Goal: Task Accomplishment & Management: Manage account settings

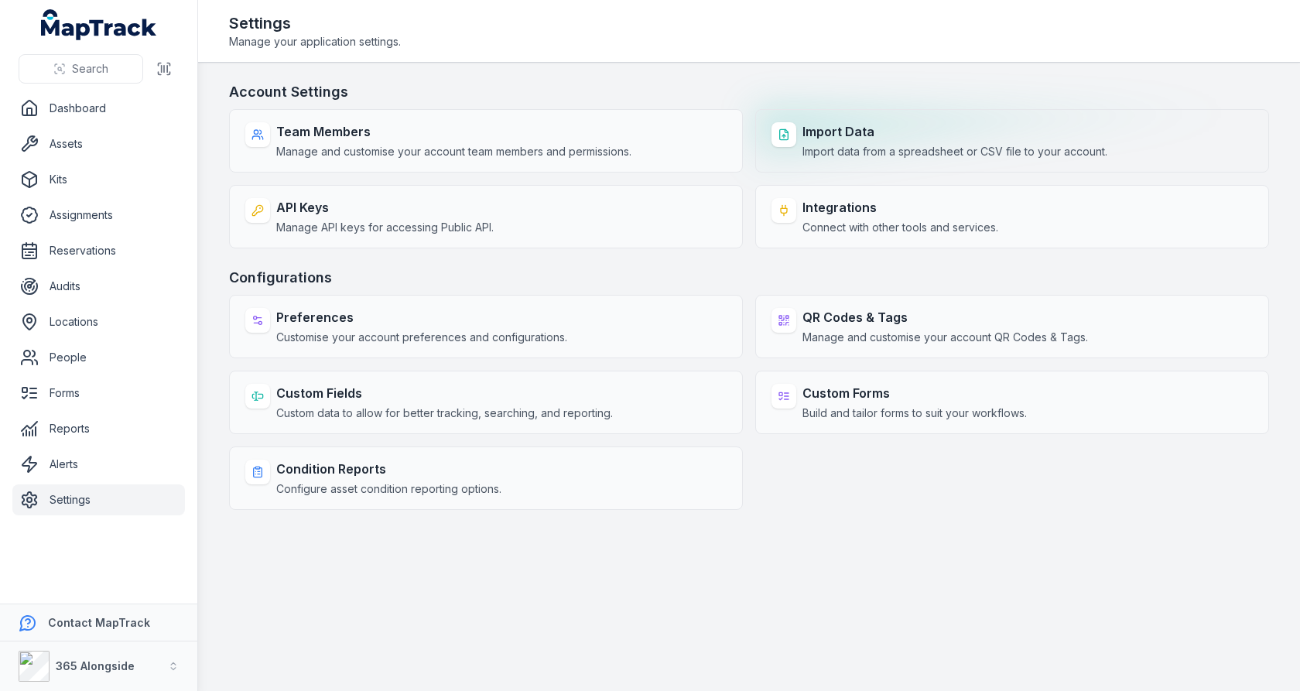
click at [880, 148] on span "Import data from a spreadsheet or CSV file to your account." at bounding box center [955, 151] width 305 height 15
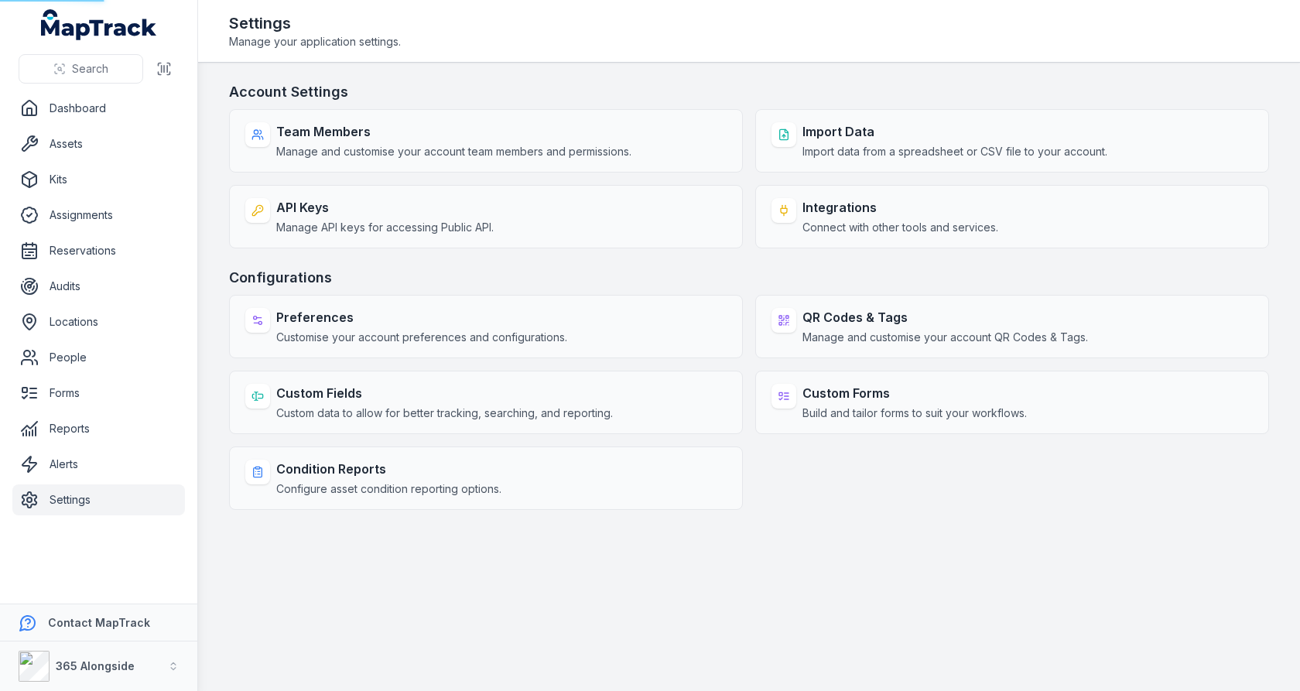
click at [933, 71] on main "Account Settings Team Members Manage and customise your account team members an…" at bounding box center [749, 377] width 1102 height 628
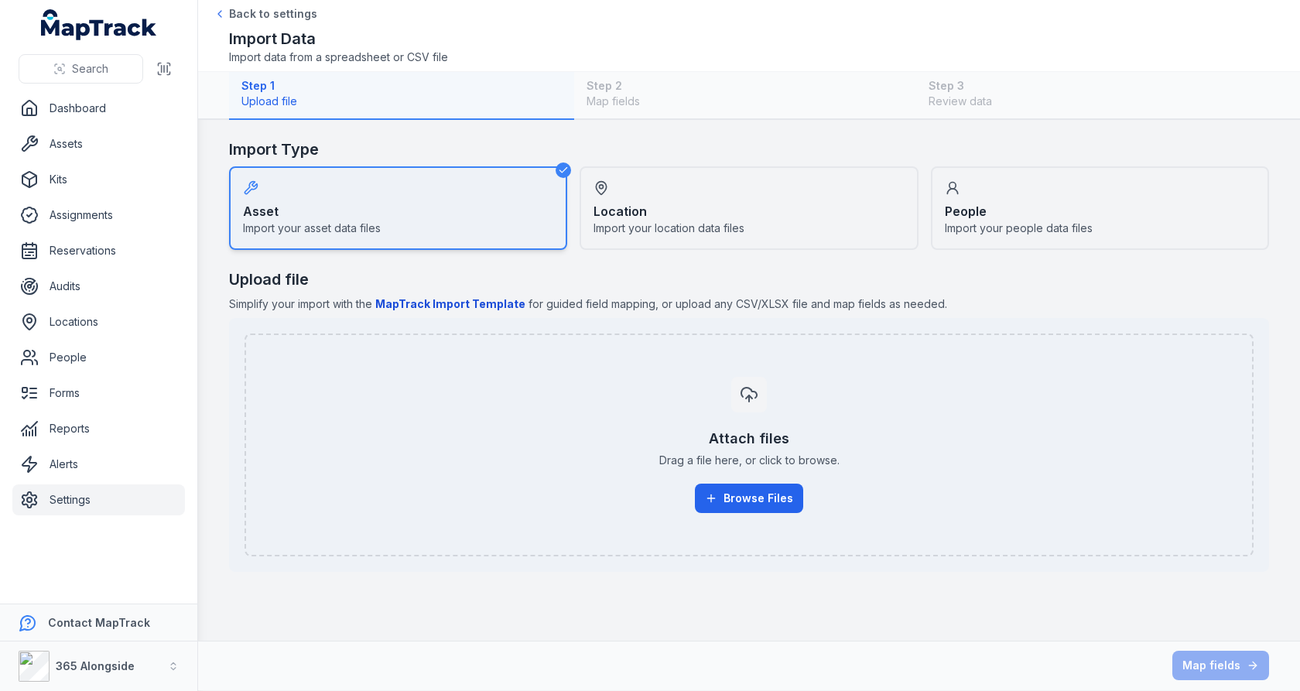
click at [76, 494] on link "Settings" at bounding box center [98, 499] width 173 height 31
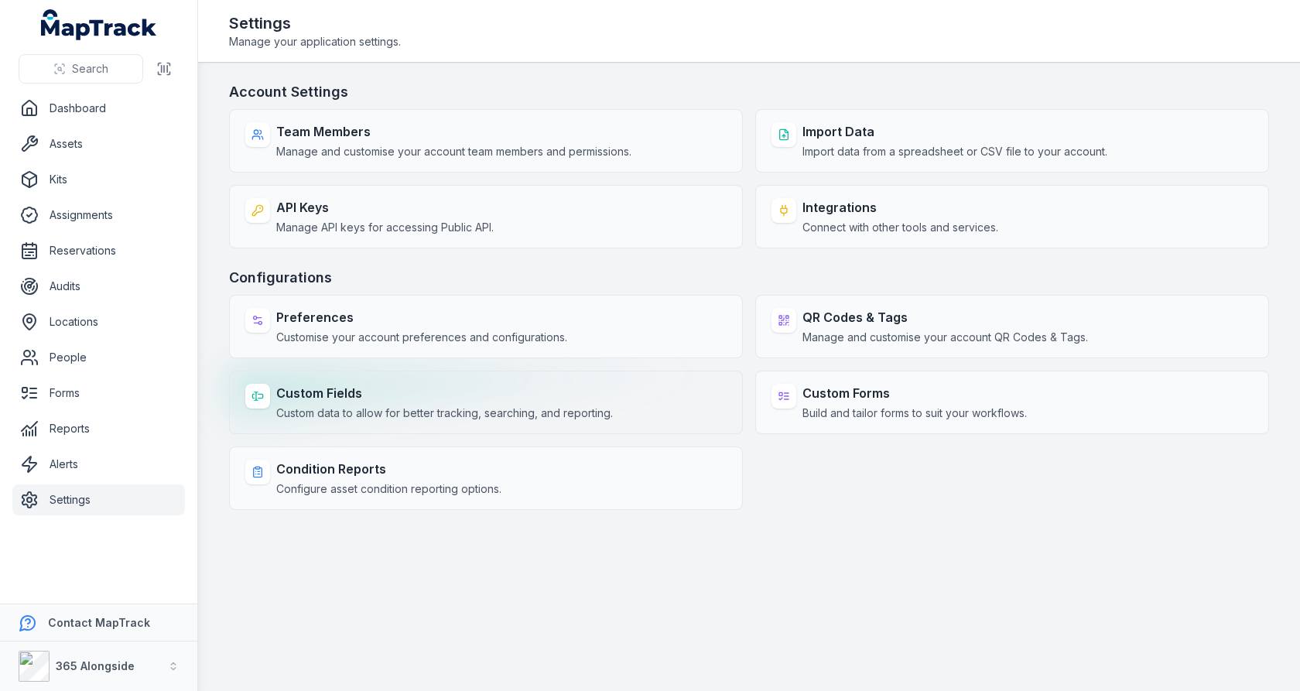
click at [541, 384] on strong "Custom Fields" at bounding box center [444, 393] width 337 height 19
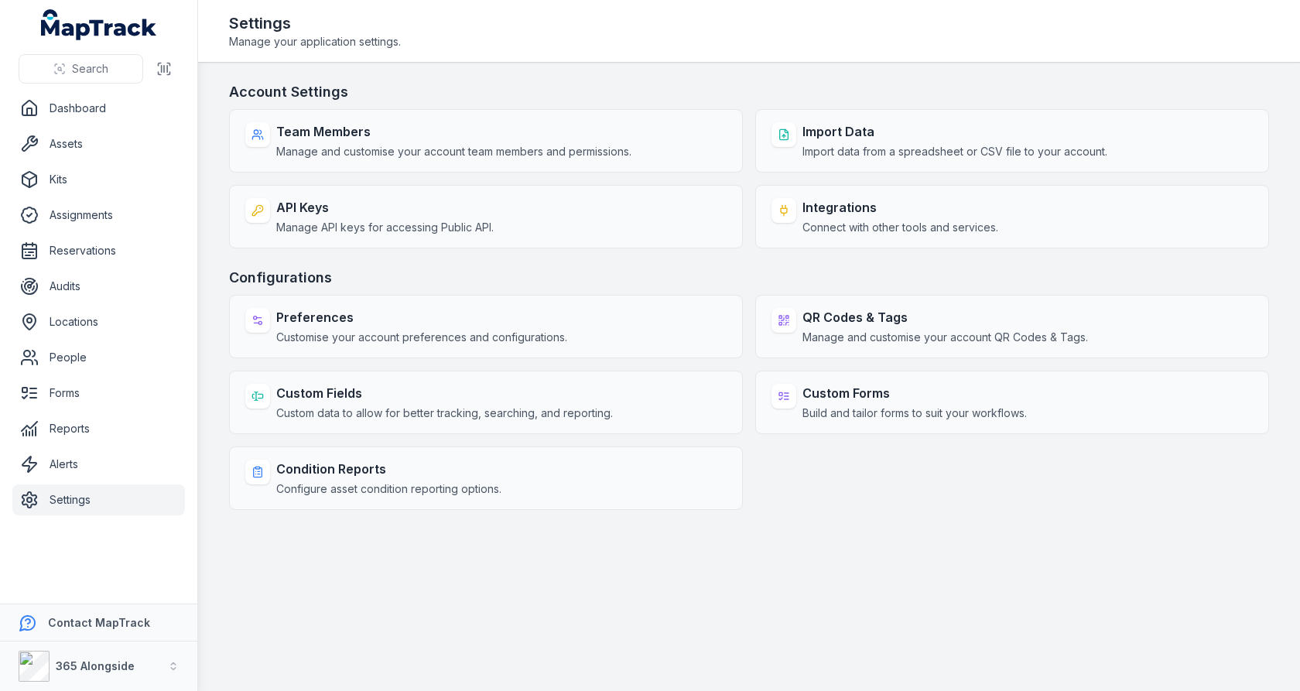
click at [671, 269] on h3 "Configurations" at bounding box center [749, 278] width 1040 height 22
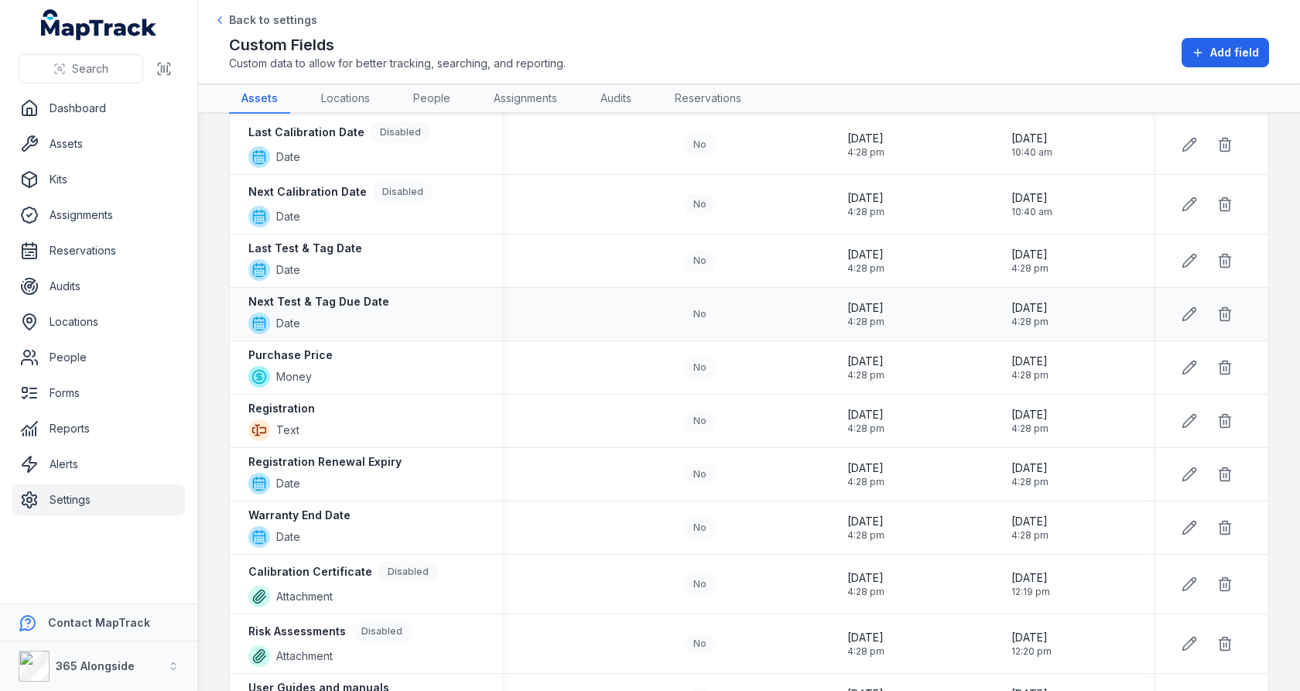
scroll to position [652, 0]
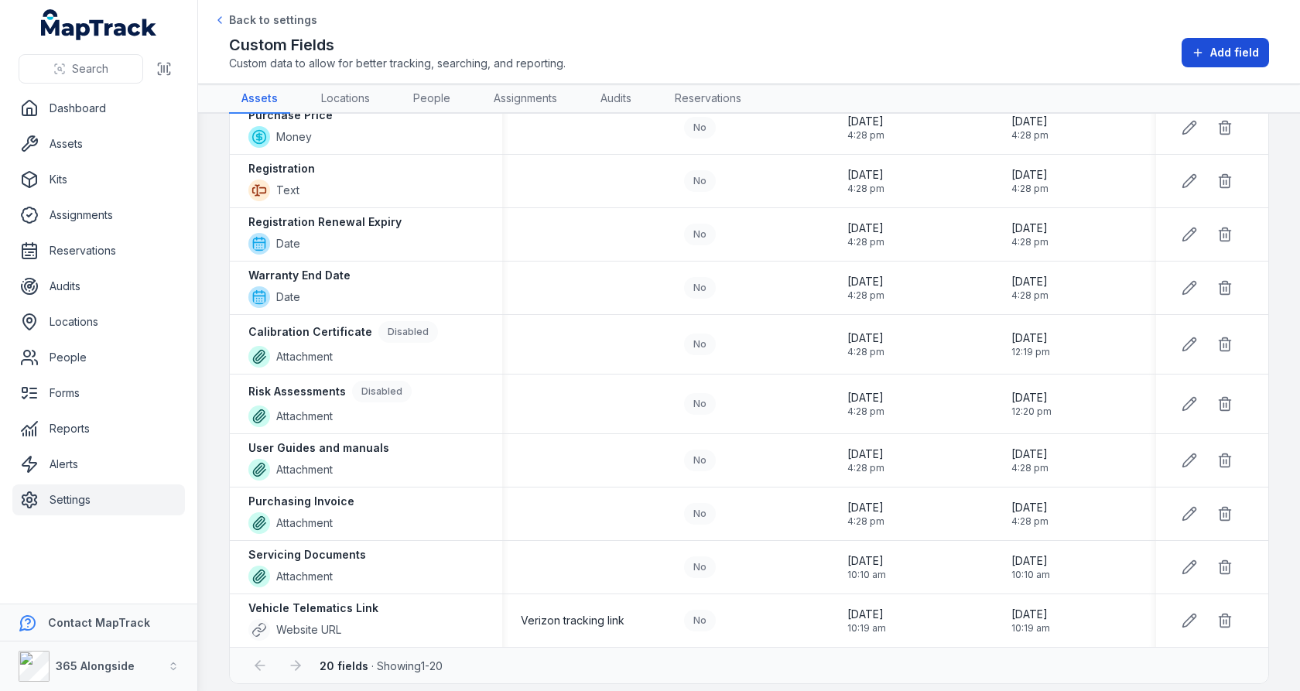
click at [1228, 48] on span "Add field" at bounding box center [1234, 52] width 49 height 15
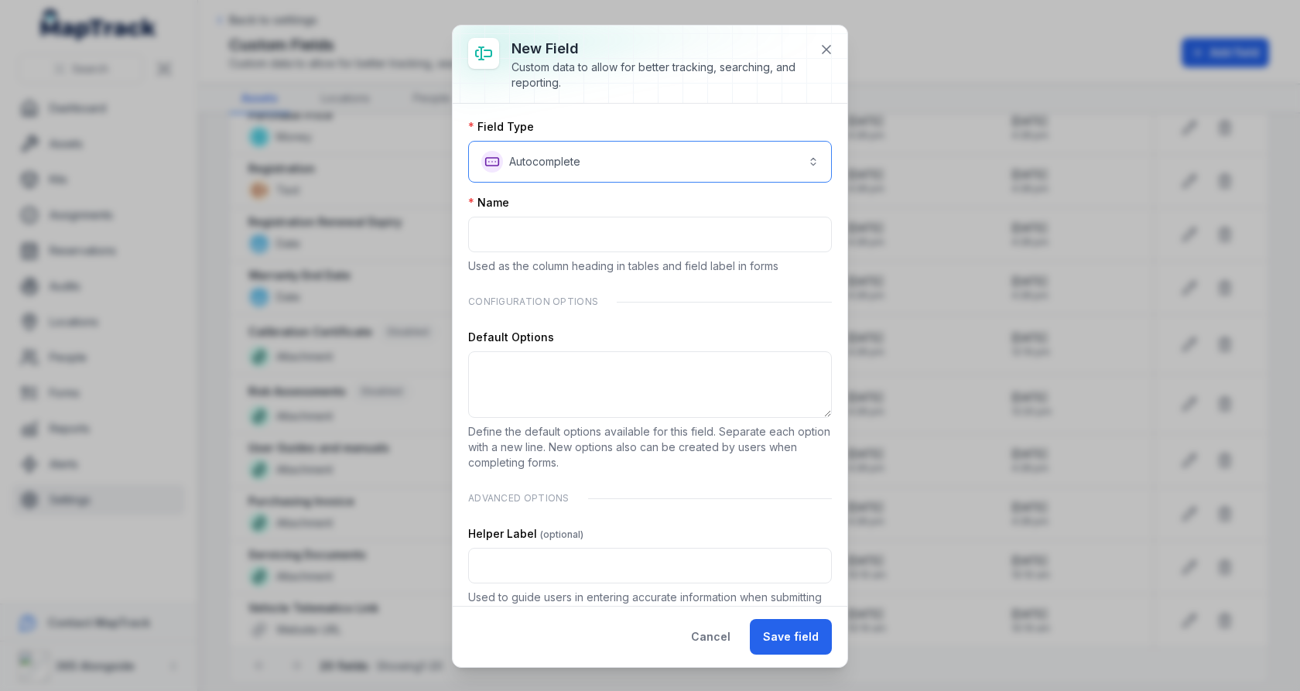
click at [788, 166] on button "**********" at bounding box center [650, 162] width 364 height 42
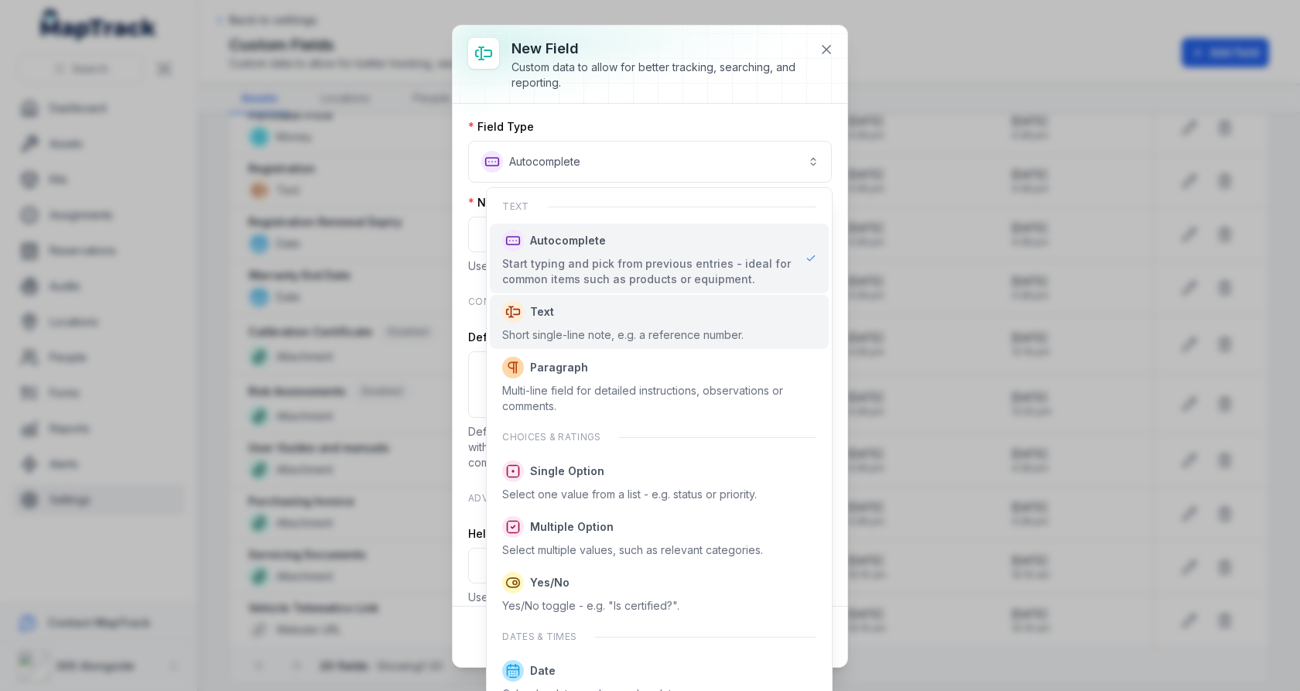
click at [611, 316] on span "Text" at bounding box center [622, 312] width 241 height 22
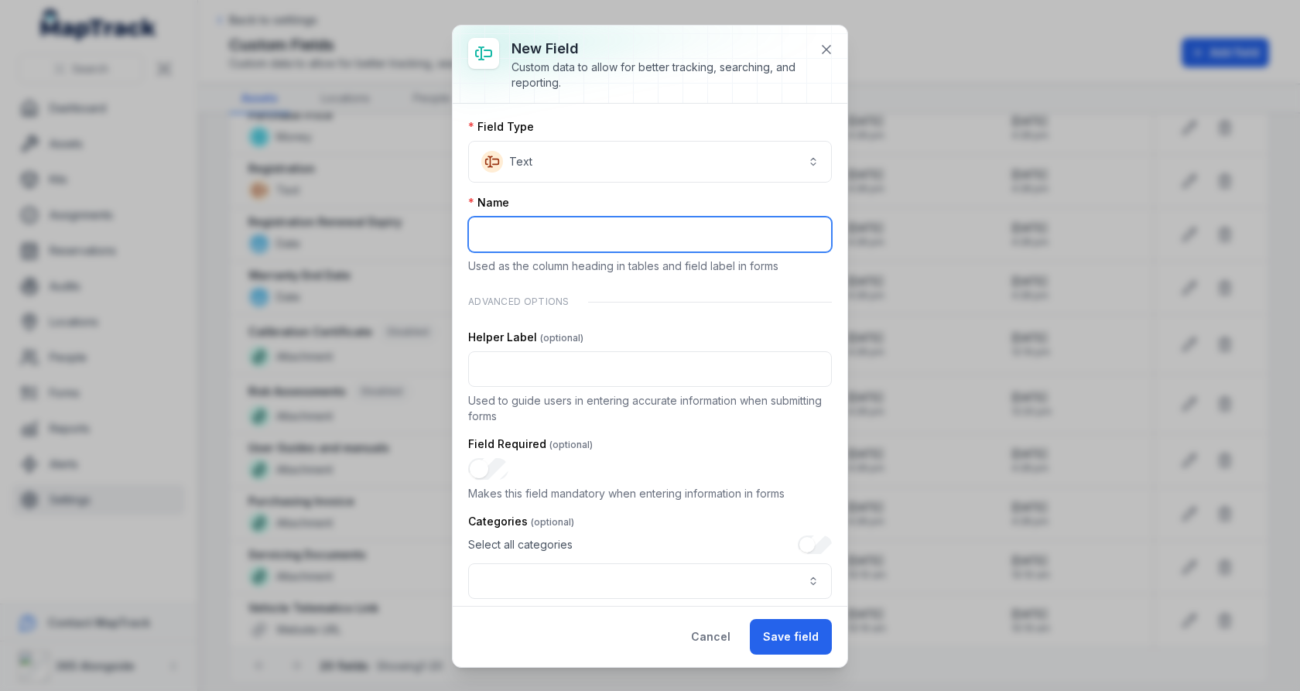
click at [666, 234] on input ":rrd:-form-item-label" at bounding box center [650, 235] width 364 height 36
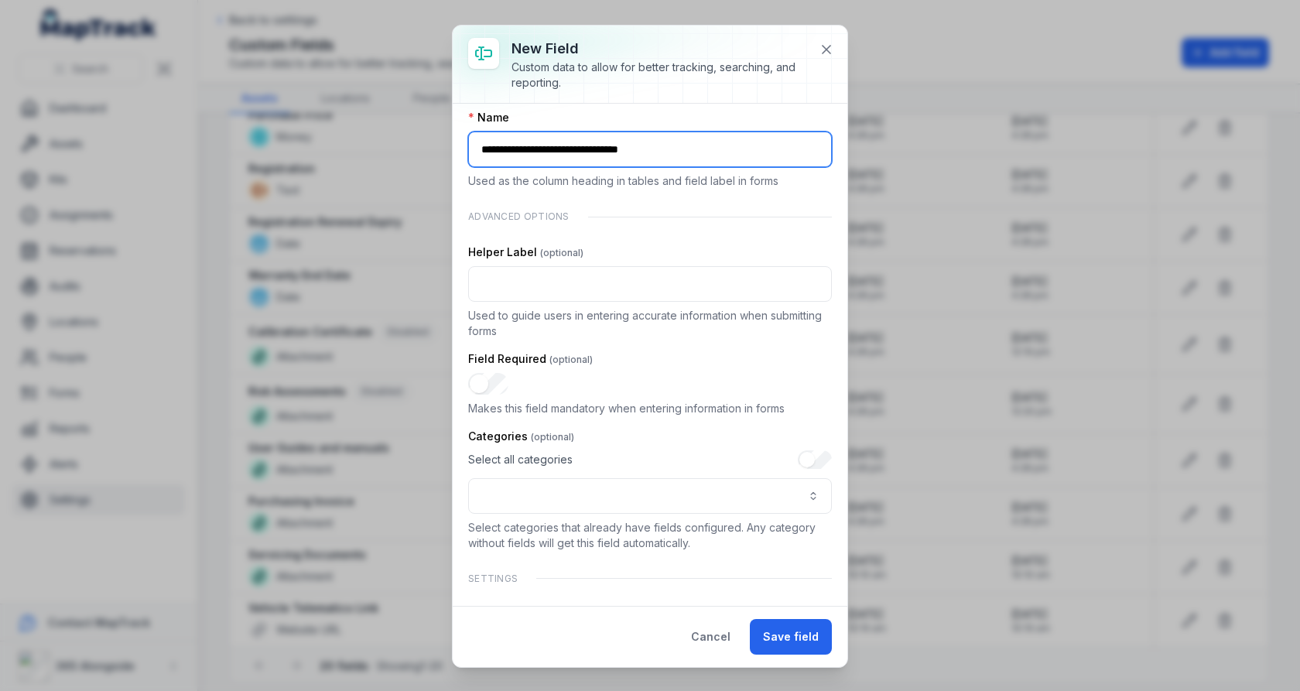
type input "**********"
click at [564, 514] on div "Categories Select all categories Select categories that already have fields con…" at bounding box center [650, 490] width 364 height 122
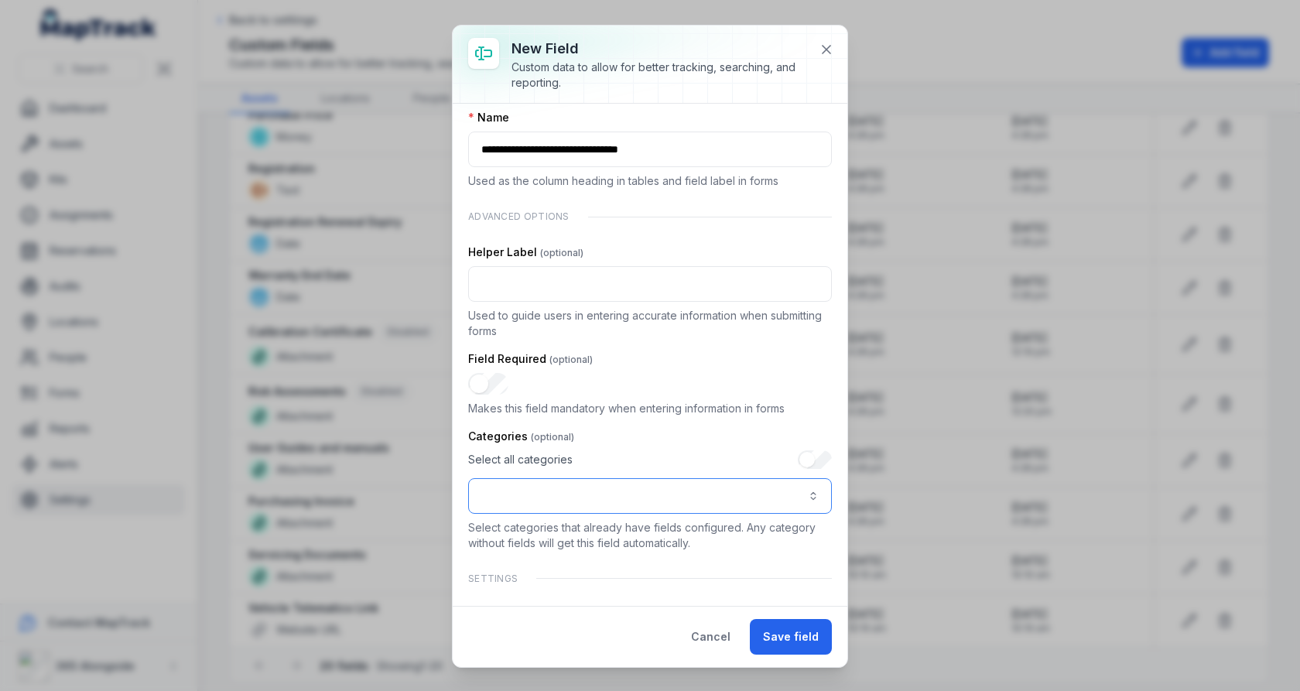
click at [578, 502] on button ":rrl:-form-item-label" at bounding box center [650, 496] width 364 height 36
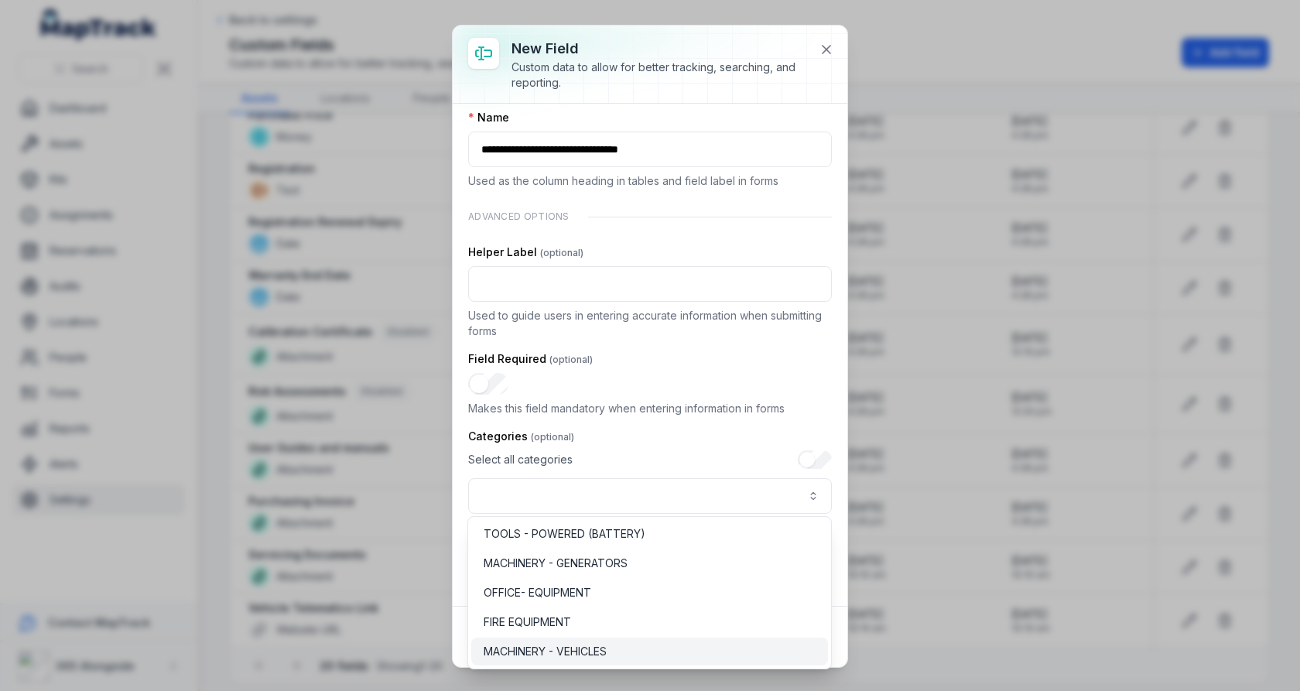
click at [562, 644] on span "MACHINERY - VEHICLES" at bounding box center [545, 651] width 123 height 15
click at [683, 429] on div "**********" at bounding box center [650, 490] width 364 height 122
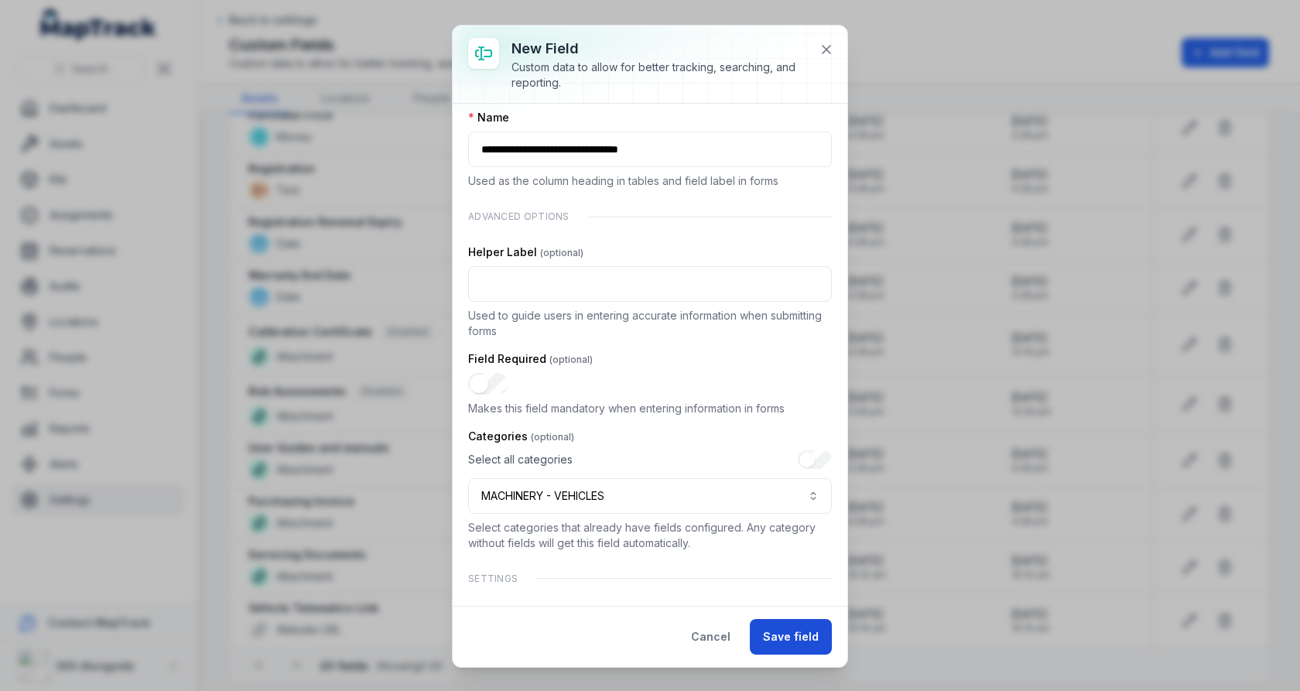
click at [772, 634] on button "Save field" at bounding box center [791, 637] width 82 height 36
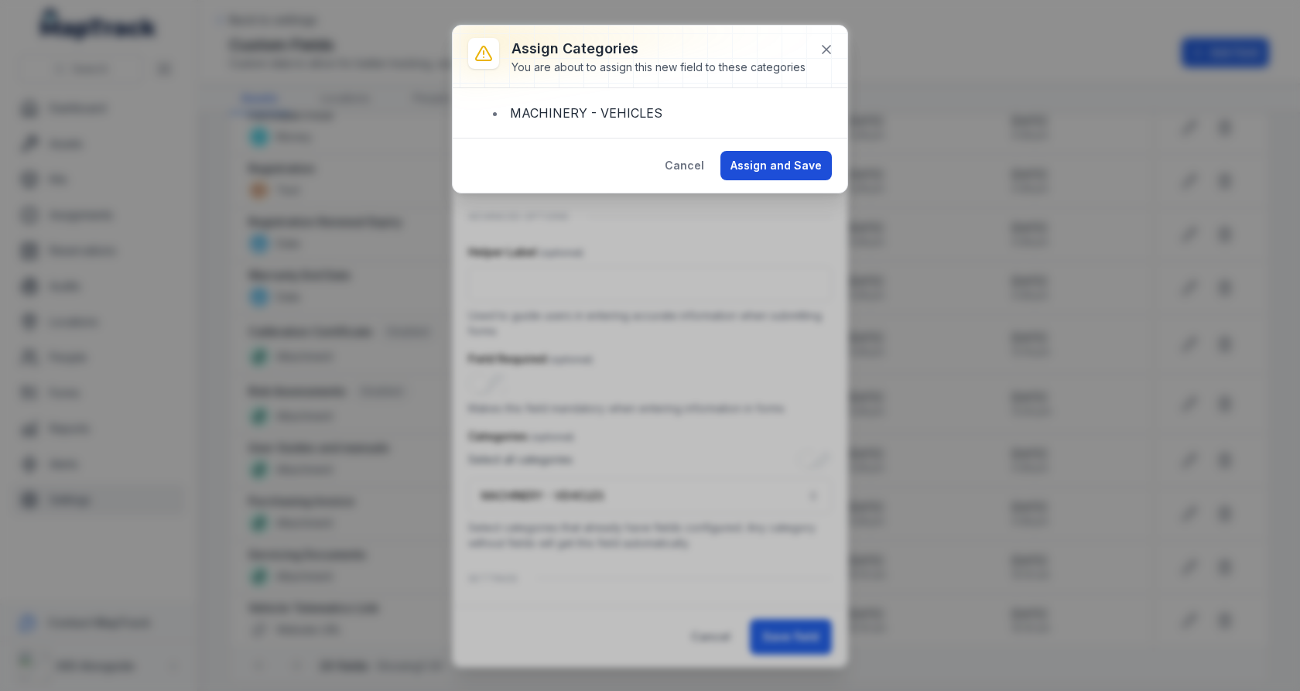
click at [782, 163] on button "Assign and Save" at bounding box center [776, 165] width 111 height 29
